Goal: Task Accomplishment & Management: Manage account settings

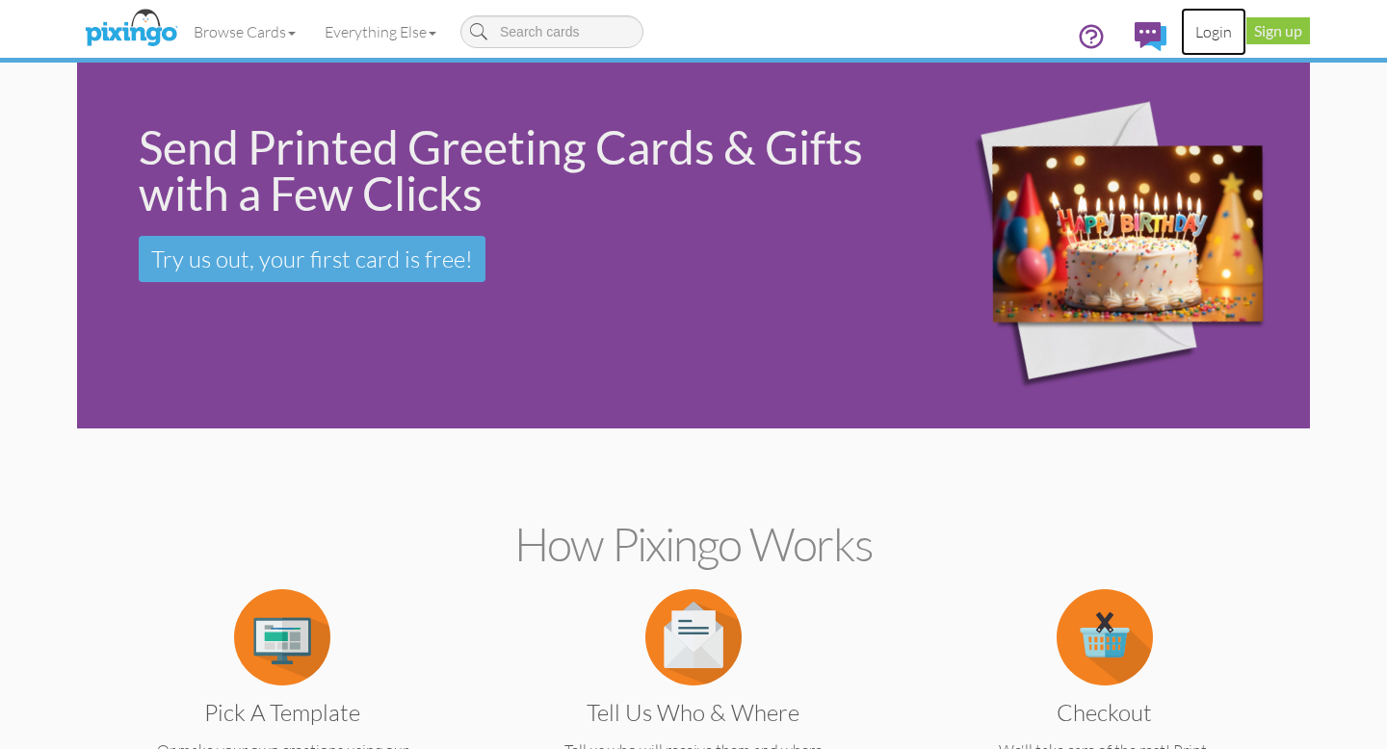
click at [1218, 27] on link "Login" at bounding box center [1213, 32] width 65 height 48
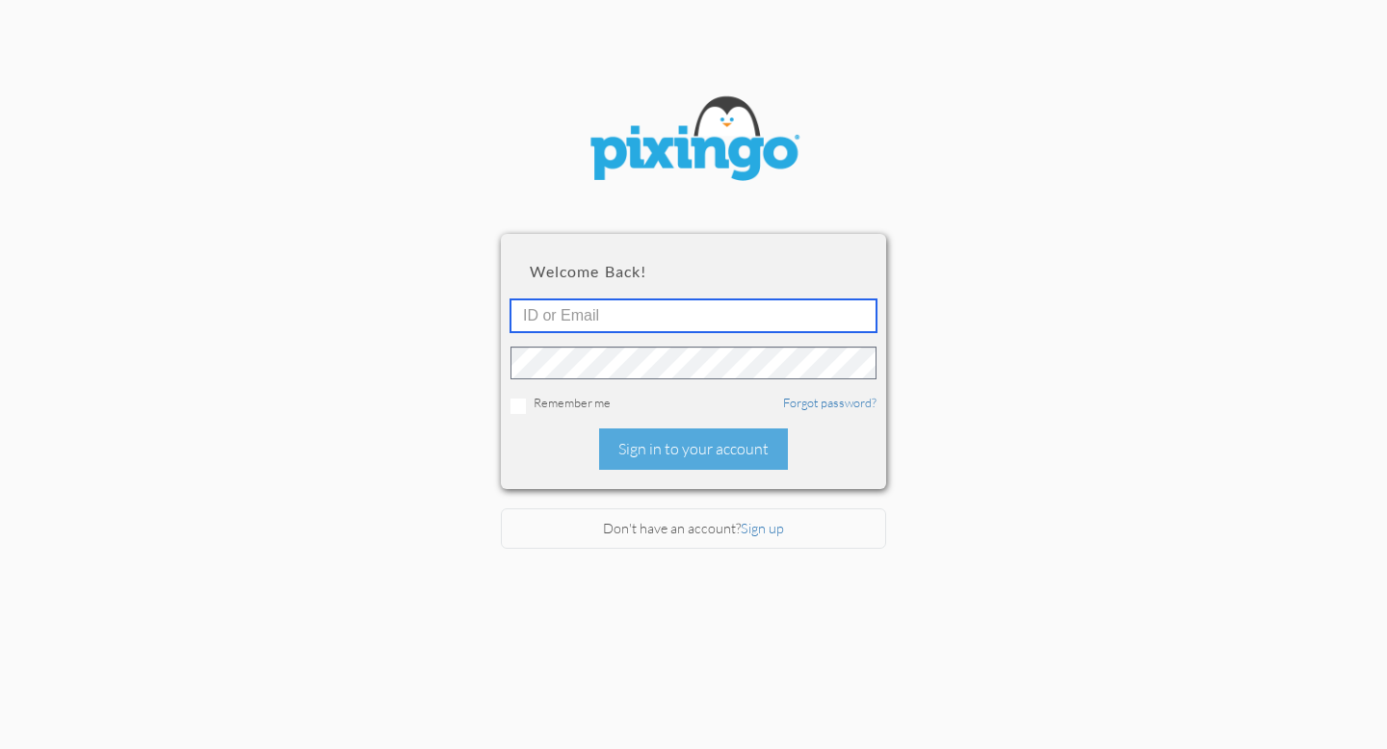
type input "[EMAIL_ADDRESS][DOMAIN_NAME]"
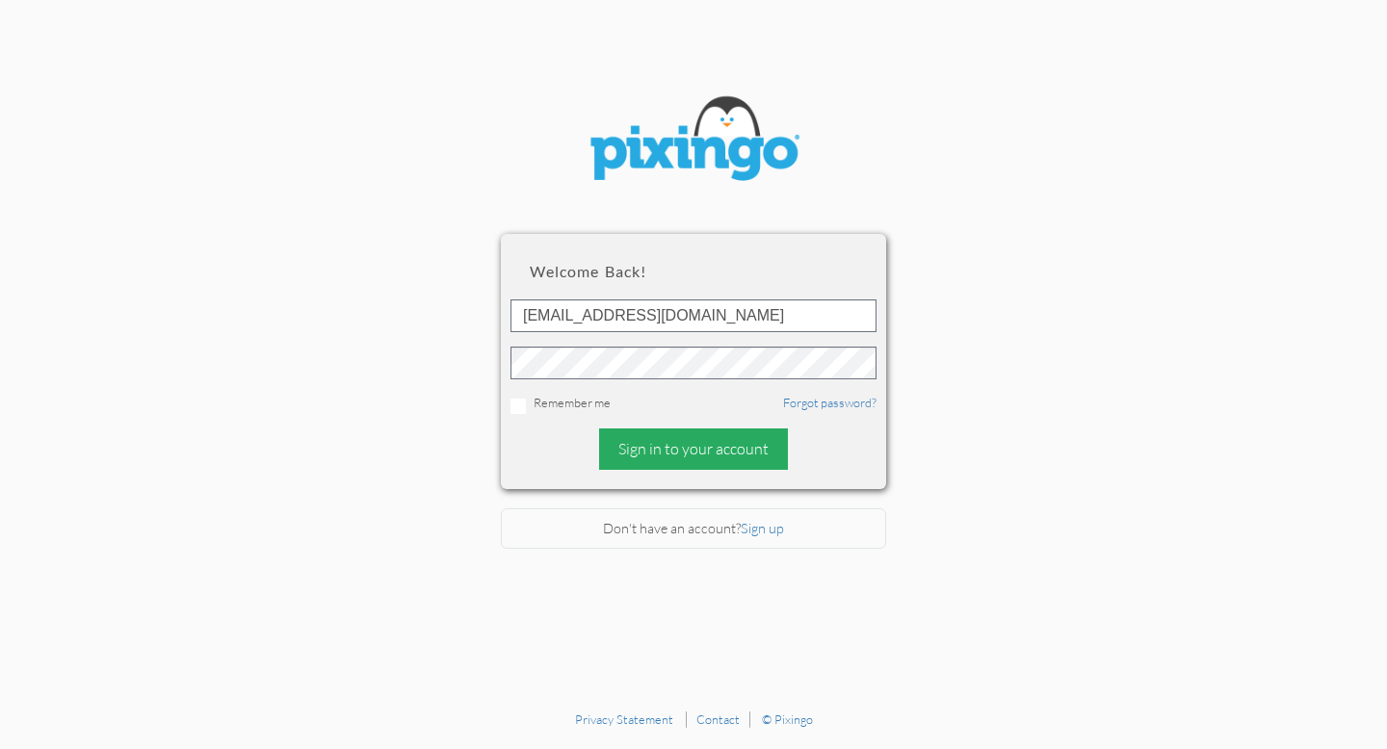
click at [666, 458] on div "Sign in to your account" at bounding box center [693, 449] width 189 height 41
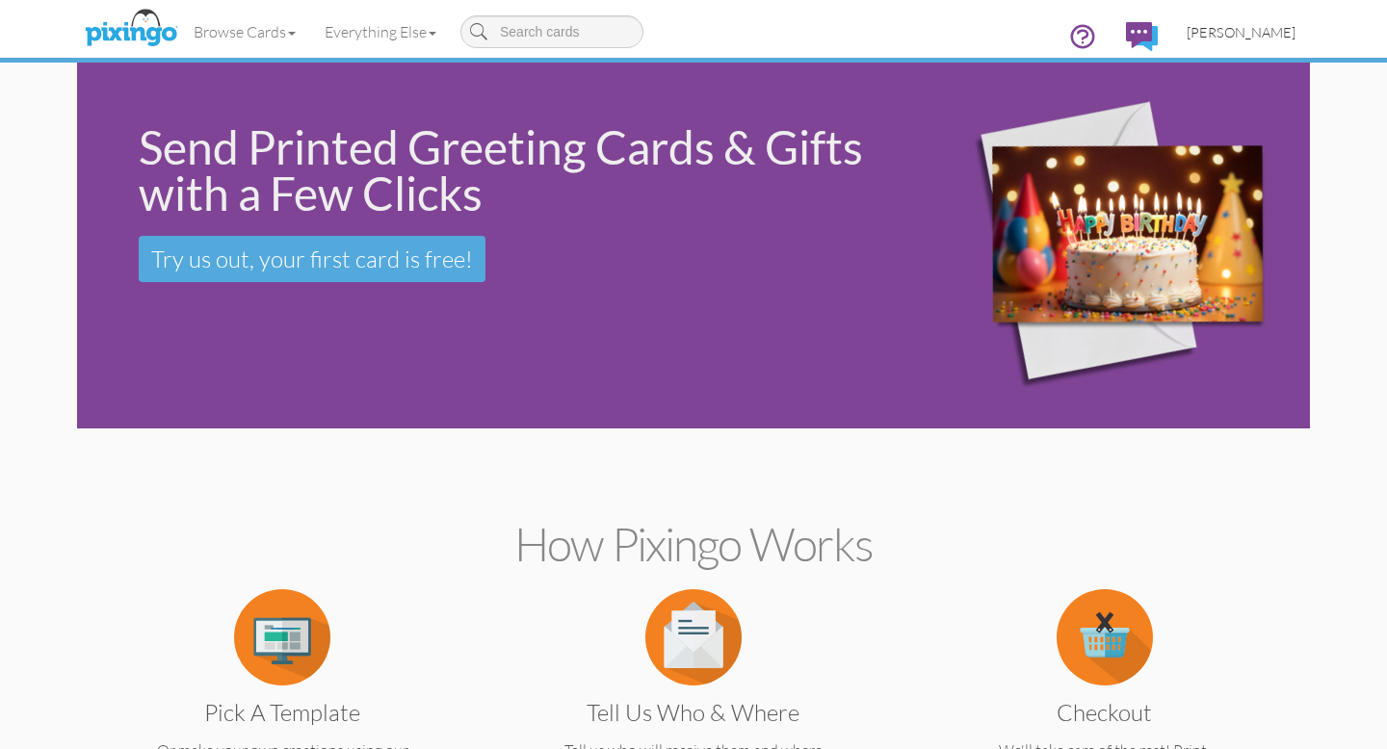
click at [1268, 29] on span "[PERSON_NAME]" at bounding box center [1240, 32] width 109 height 16
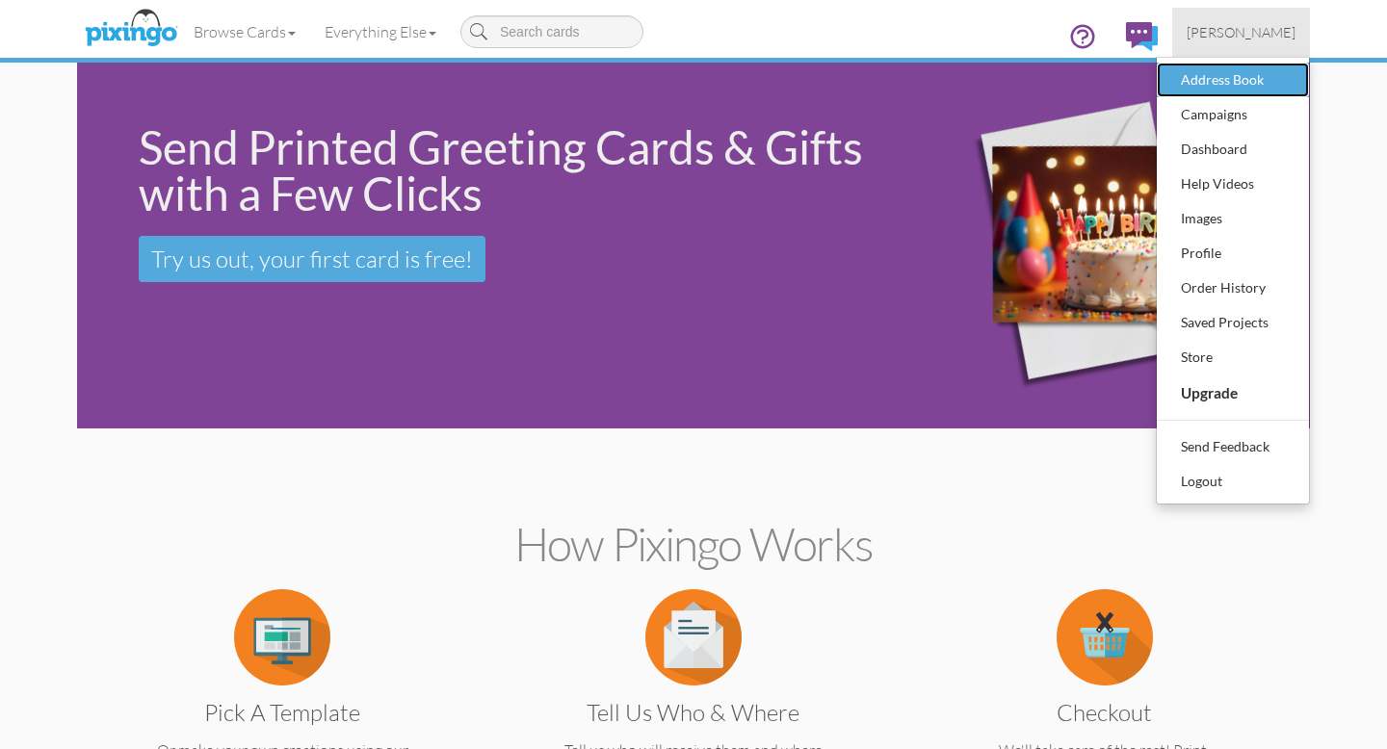
click at [1230, 68] on div "Address Book" at bounding box center [1233, 79] width 114 height 29
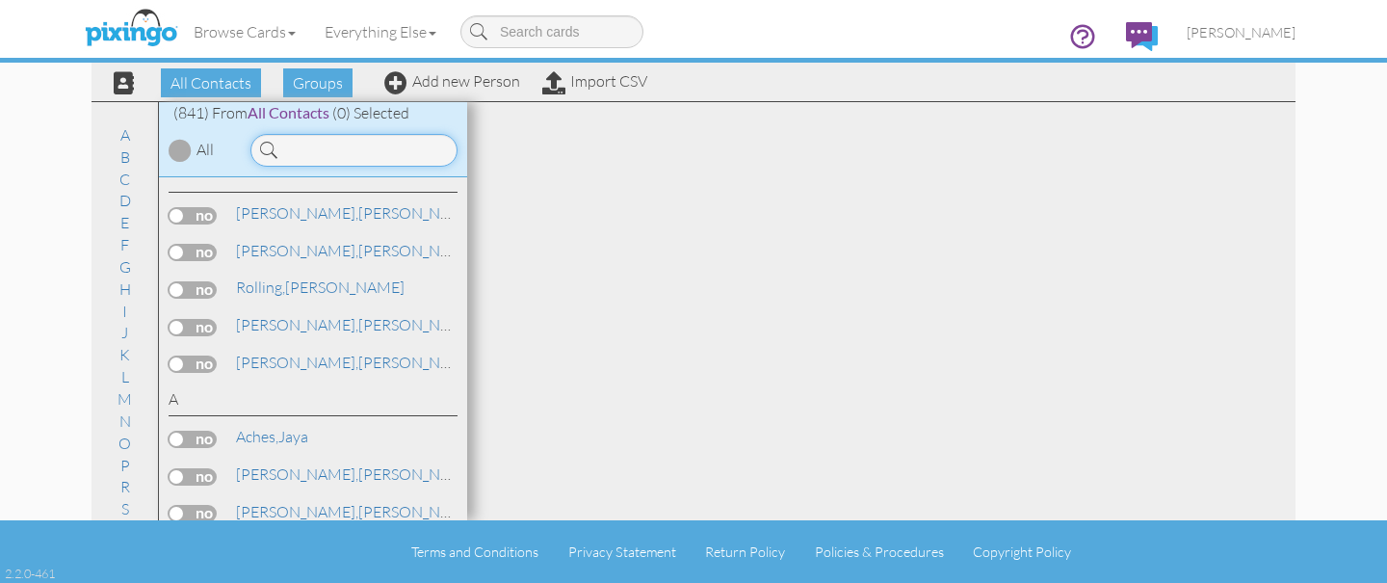
click at [357, 147] on input at bounding box center [353, 150] width 207 height 33
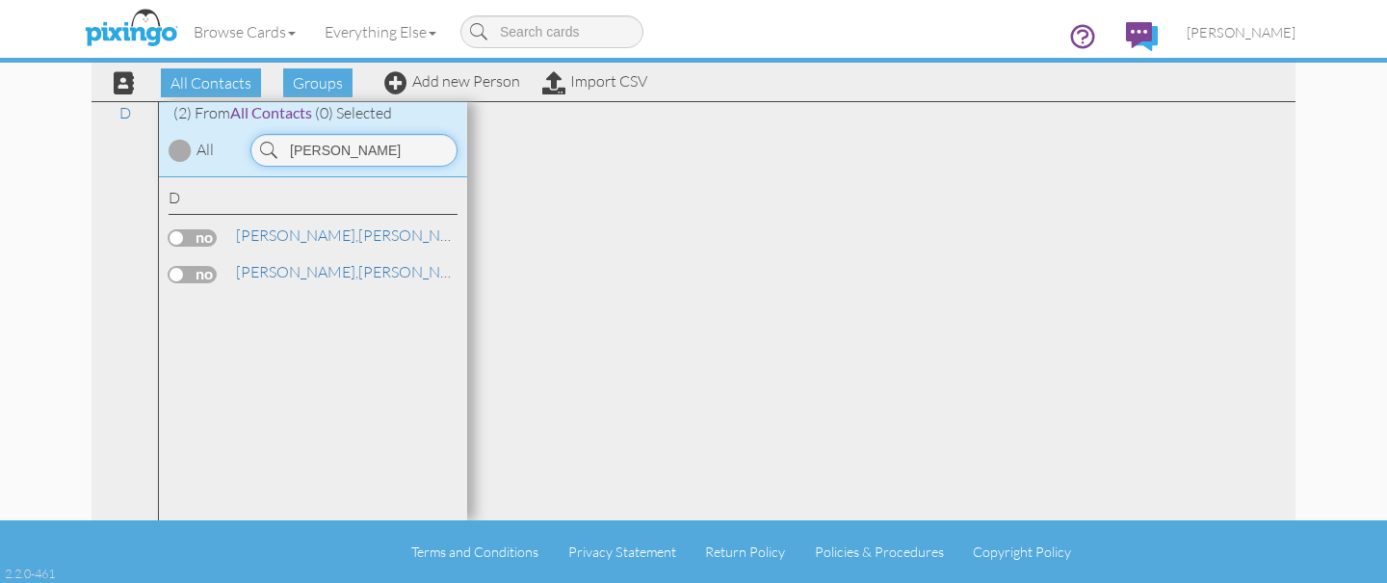
click at [353, 154] on input "[PERSON_NAME]" at bounding box center [353, 150] width 207 height 33
type input "[PERSON_NAME]"
